Goal: Information Seeking & Learning: Check status

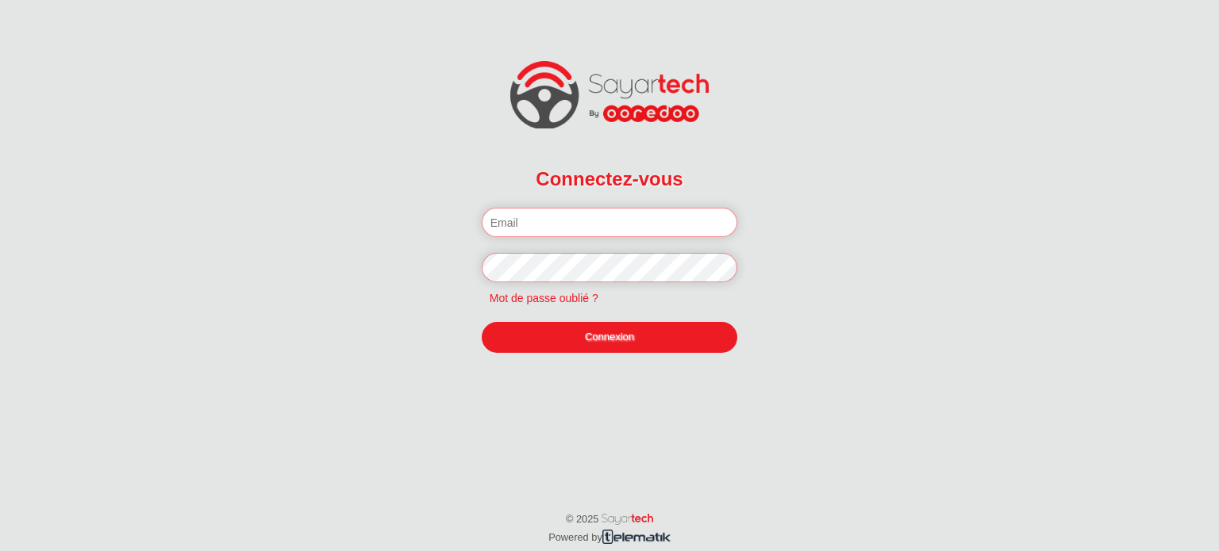
type input "[EMAIL_ADDRESS][DOMAIN_NAME]"
click at [625, 342] on link "Connexion" at bounding box center [610, 337] width 256 height 30
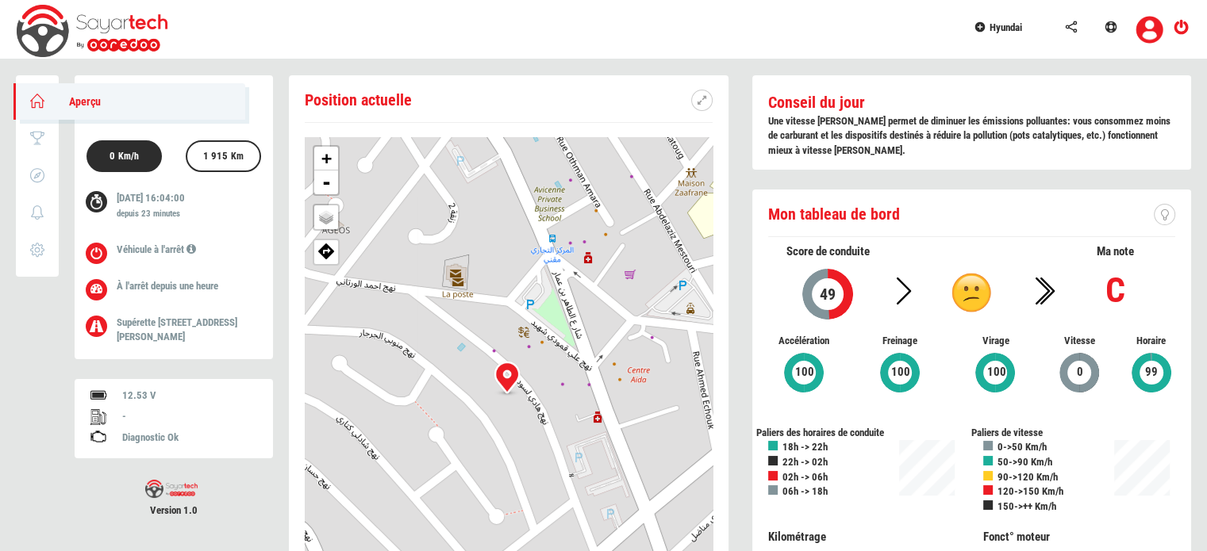
click at [38, 101] on icon at bounding box center [38, 100] width 18 height 11
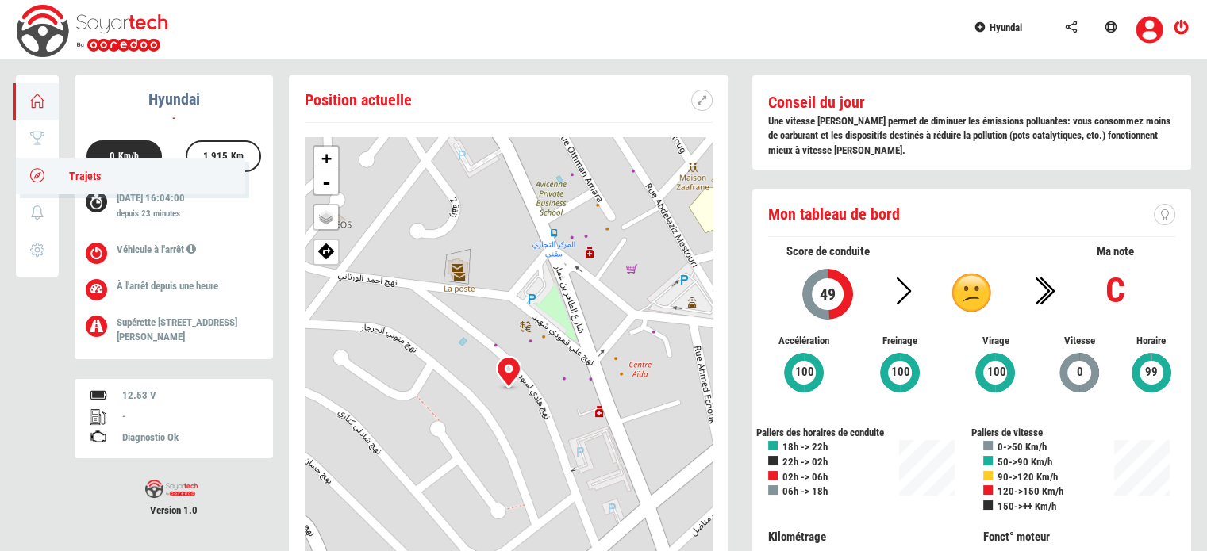
click at [53, 174] on span "Trajets" at bounding box center [77, 176] width 48 height 13
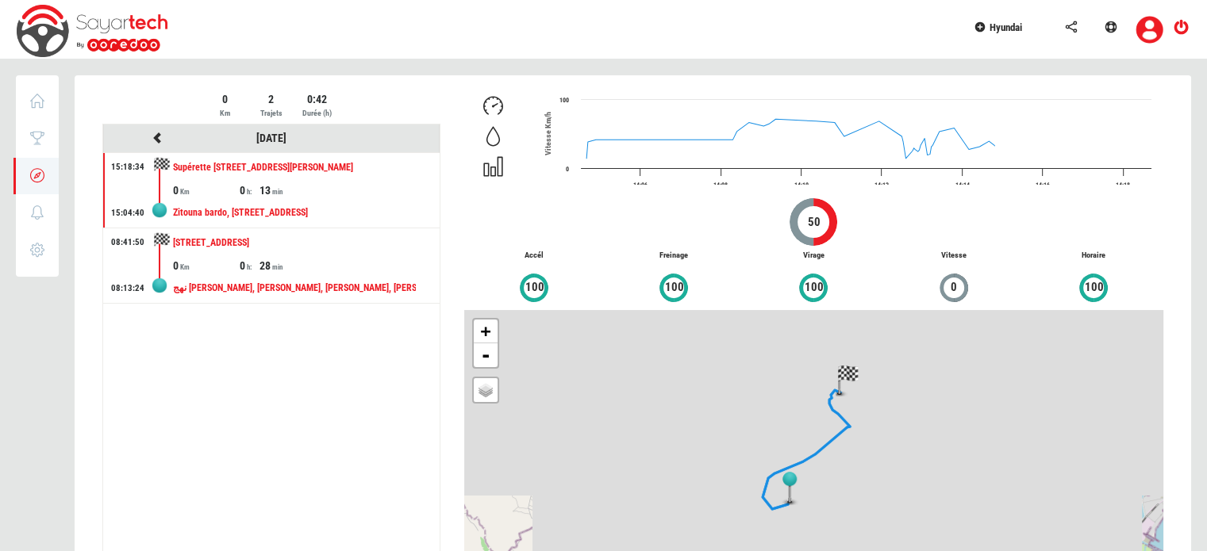
click at [334, 287] on div "نهج [PERSON_NAME], [PERSON_NAME], [PERSON_NAME], [PERSON_NAME], 2035, [GEOGRAPH…" at bounding box center [294, 288] width 243 height 29
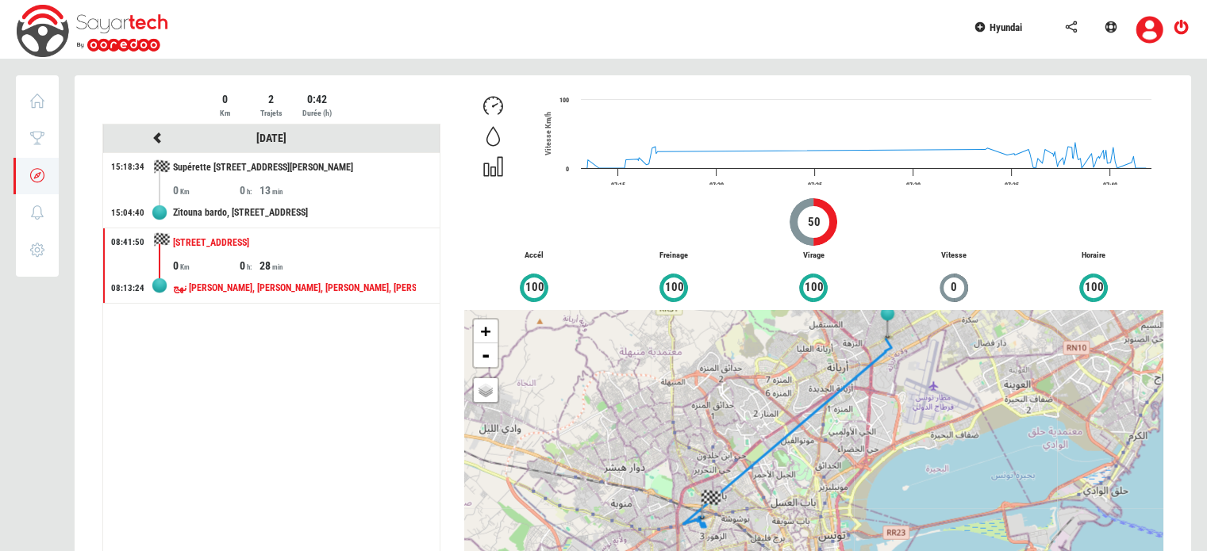
drag, startPoint x: 774, startPoint y: 443, endPoint x: 751, endPoint y: 418, distance: 34.2
click at [751, 418] on div "+ - OSM Map Google Map Google Satellite Leaflet | Map data © OpenStreetMap cont…" at bounding box center [813, 449] width 699 height 278
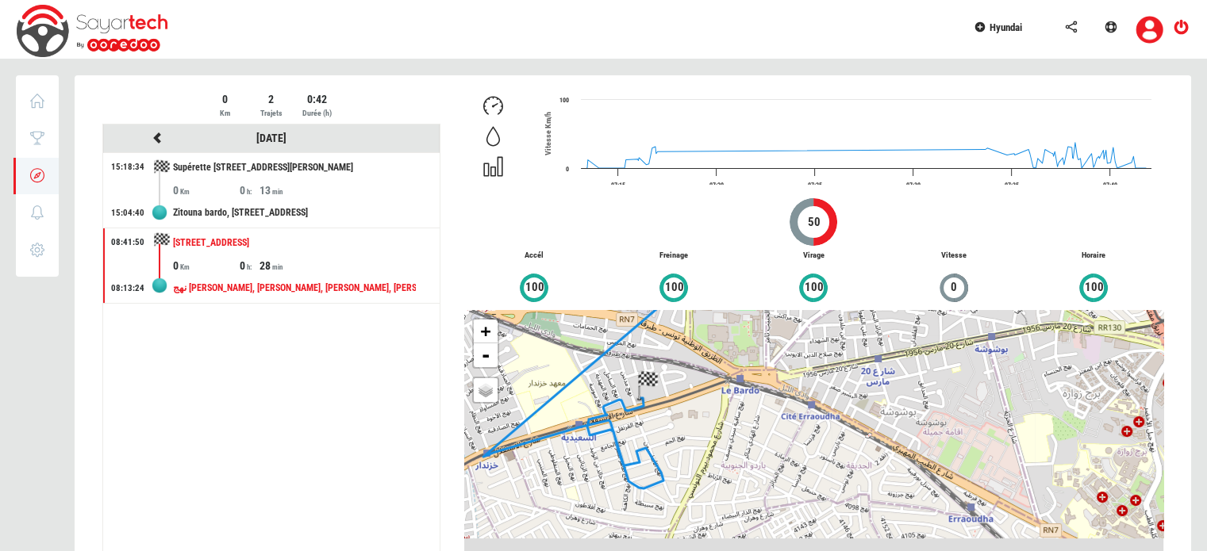
drag, startPoint x: 667, startPoint y: 500, endPoint x: 707, endPoint y: 432, distance: 78.9
click at [707, 432] on div "+ - OSM Map Google Map Google Satellite Leaflet | Map data © OpenStreetMap cont…" at bounding box center [813, 449] width 699 height 278
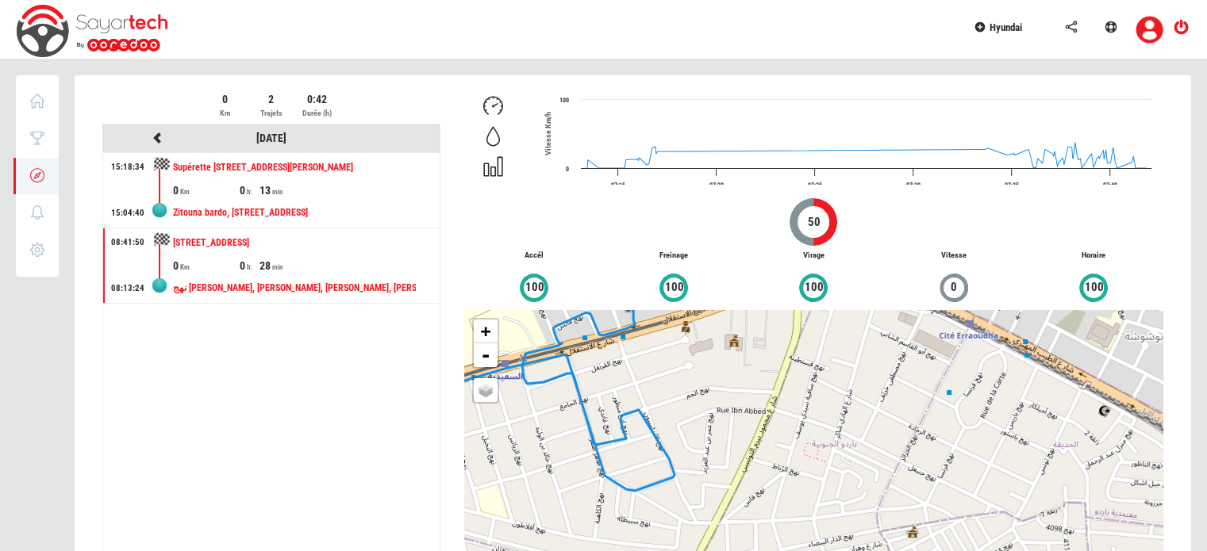
click at [362, 190] on div "0 0 13" at bounding box center [306, 190] width 267 height 16
